Goal: Task Accomplishment & Management: Manage account settings

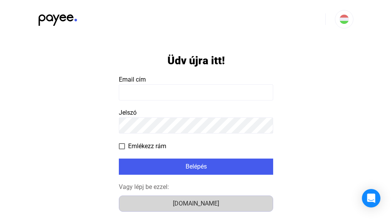
click at [216, 204] on div "[DOMAIN_NAME]" at bounding box center [195, 203] width 149 height 9
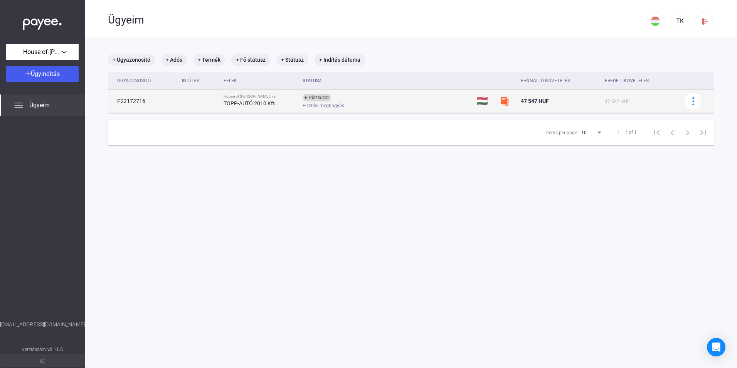
click at [171, 101] on td "P22172716" at bounding box center [143, 100] width 71 height 23
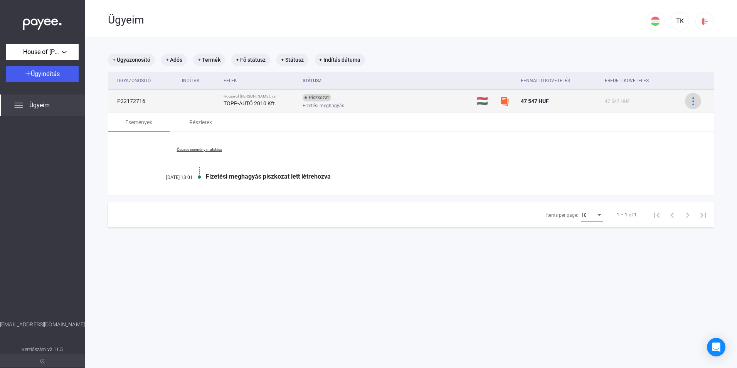
click at [689, 101] on img at bounding box center [693, 101] width 8 height 8
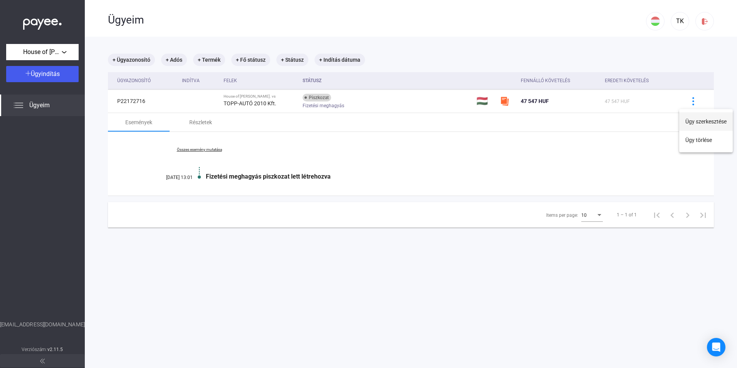
click at [702, 122] on button "Ügy szerkesztése" at bounding box center [706, 121] width 54 height 19
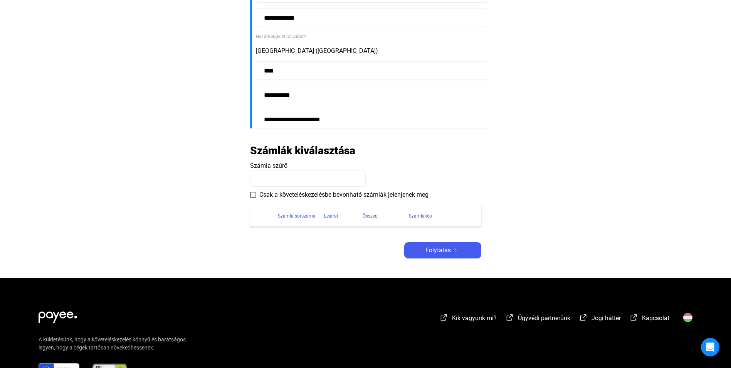
scroll to position [193, 0]
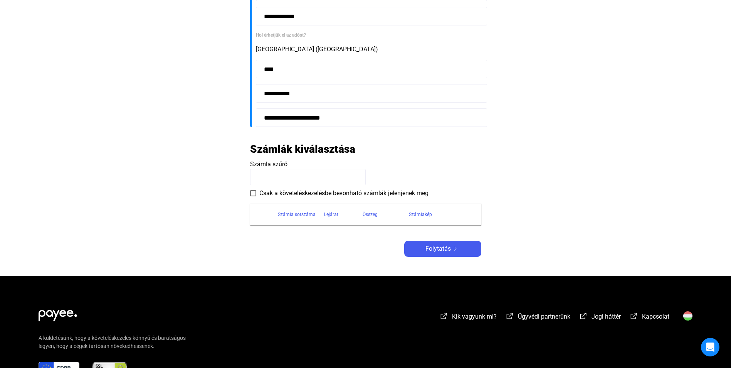
click at [320, 177] on input at bounding box center [308, 177] width 116 height 16
type input "*"
type input "**********"
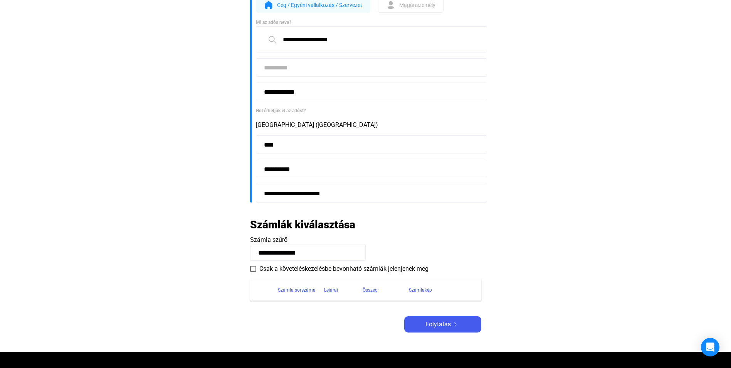
scroll to position [0, 0]
